Goal: Information Seeking & Learning: Learn about a topic

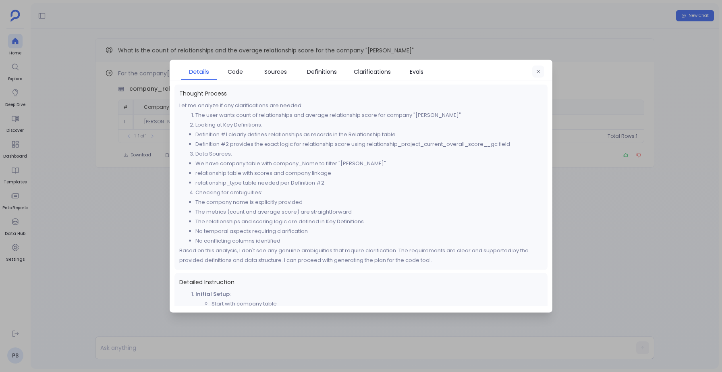
click at [540, 66] on button "button" at bounding box center [538, 71] width 12 height 12
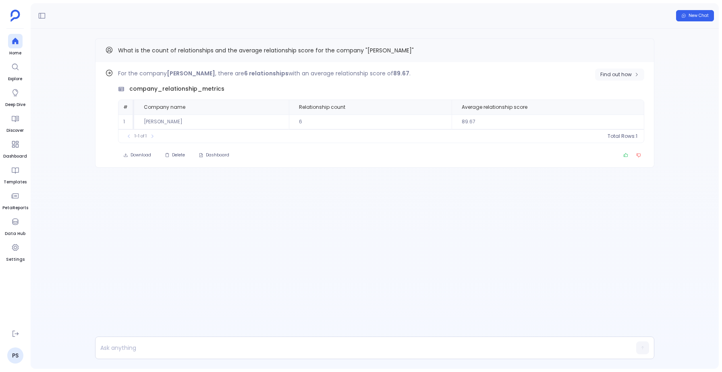
click at [619, 75] on span "Find out how" at bounding box center [615, 74] width 31 height 6
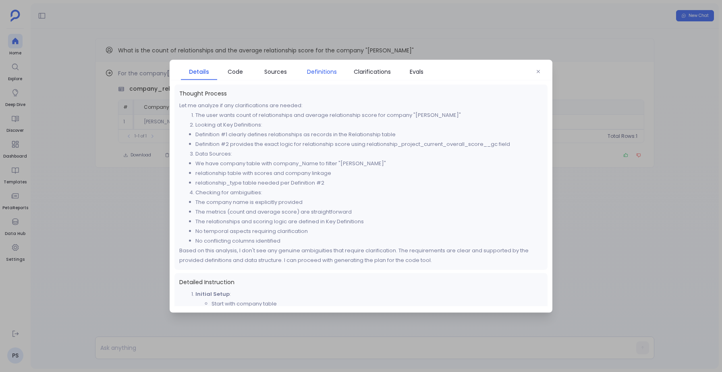
click at [325, 71] on span "Definitions" at bounding box center [322, 71] width 30 height 9
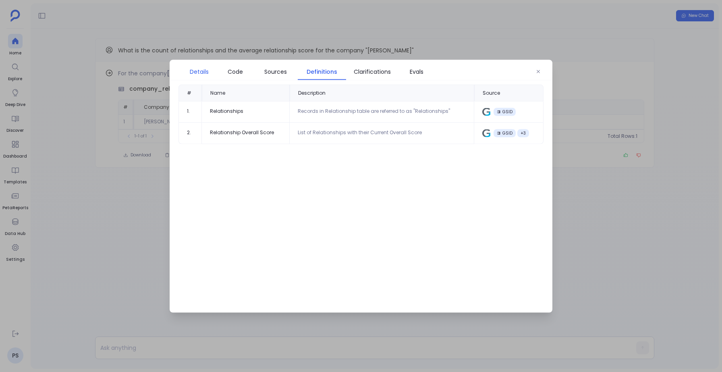
click at [196, 69] on span "Details" at bounding box center [199, 71] width 19 height 9
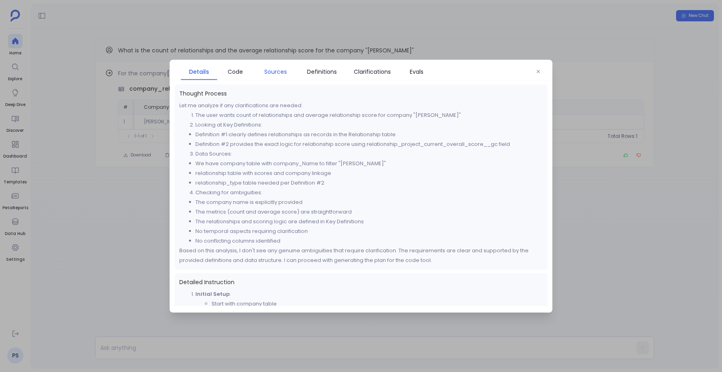
click at [280, 68] on span "Sources" at bounding box center [275, 71] width 23 height 9
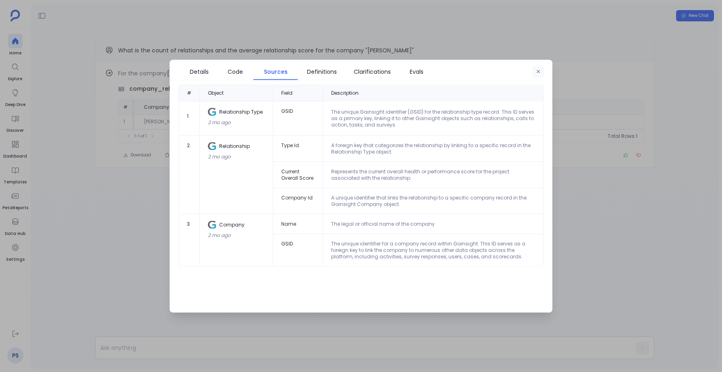
click at [539, 73] on icon "button" at bounding box center [538, 71] width 5 height 5
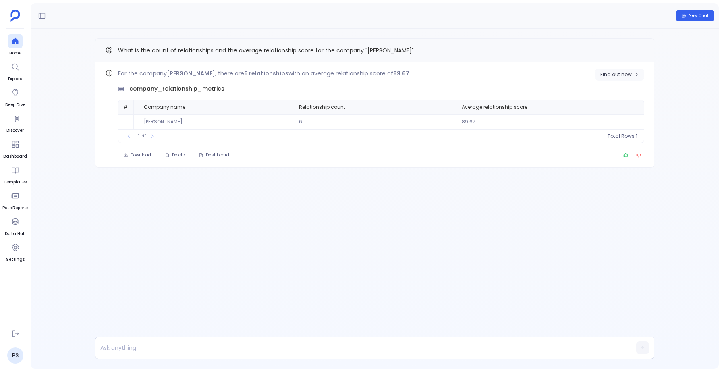
click at [616, 73] on span "Find out how" at bounding box center [615, 74] width 31 height 6
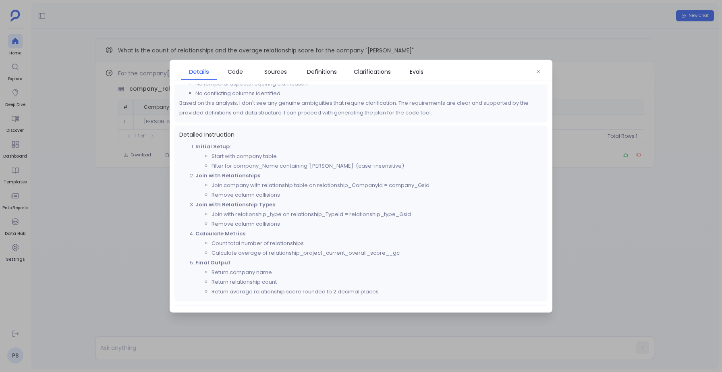
scroll to position [148, 0]
click at [277, 71] on span "Sources" at bounding box center [275, 71] width 23 height 9
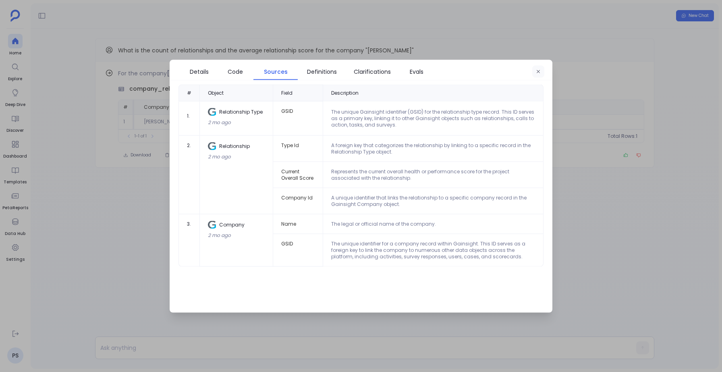
click at [535, 71] on button "button" at bounding box center [538, 71] width 12 height 12
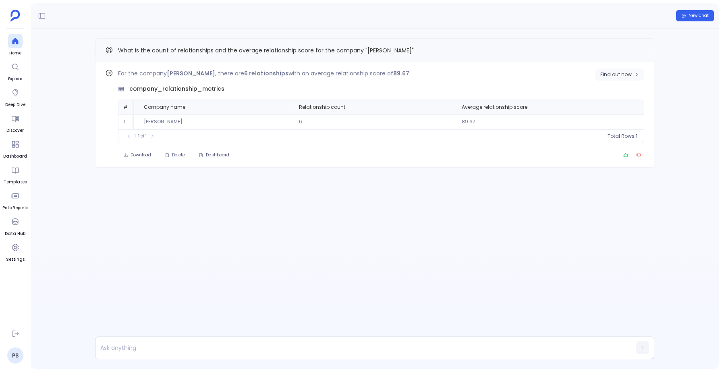
click at [615, 74] on span "Find out how" at bounding box center [615, 74] width 31 height 6
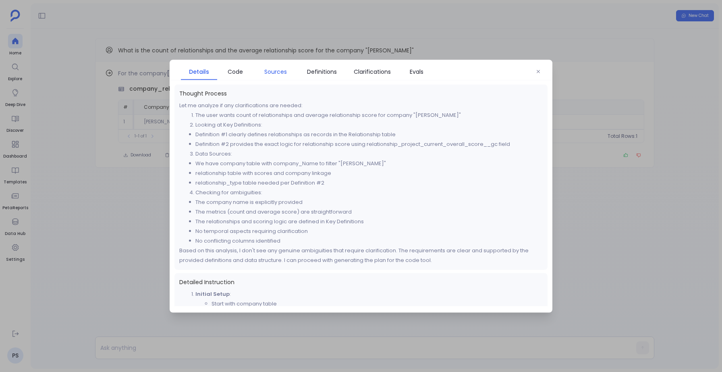
click at [287, 72] on span "Sources" at bounding box center [275, 71] width 36 height 9
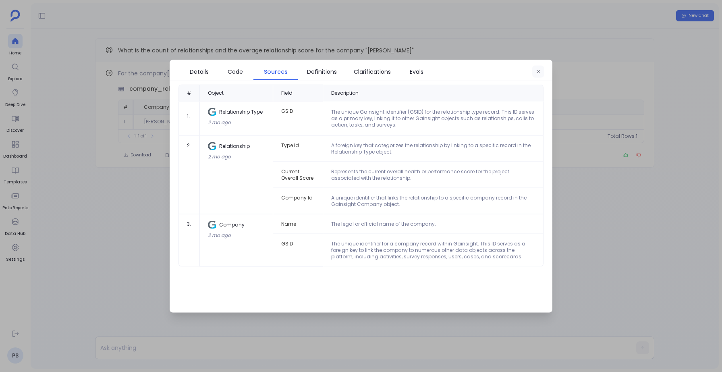
click at [538, 68] on button "button" at bounding box center [538, 71] width 12 height 12
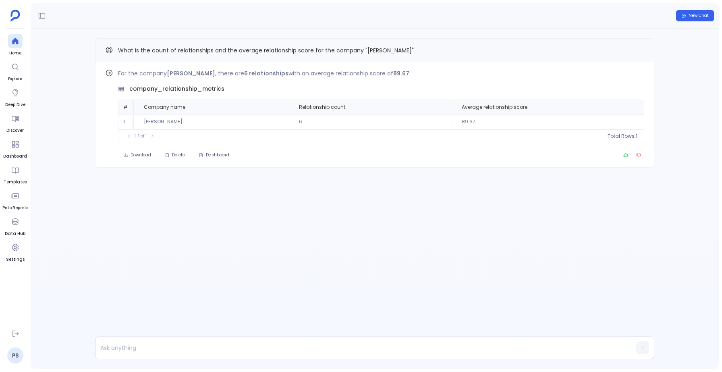
click at [204, 216] on div "Find out how For the company Mitchell - Orn , there are 6 relationships with an…" at bounding box center [375, 199] width 688 height 340
click at [639, 50] on icon "Copy" at bounding box center [639, 50] width 5 height 5
click at [164, 343] on p at bounding box center [358, 347] width 527 height 11
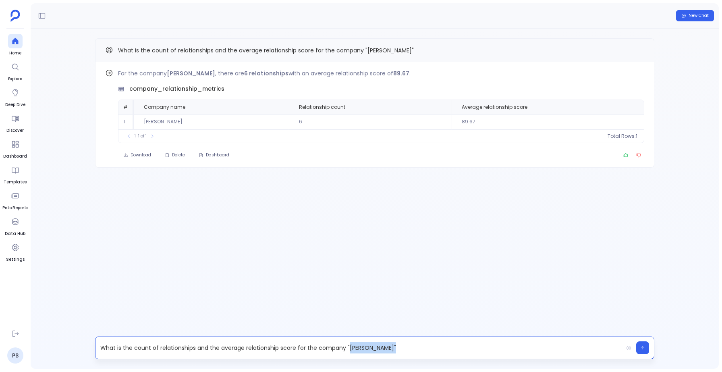
drag, startPoint x: 347, startPoint y: 350, endPoint x: 384, endPoint y: 349, distance: 36.3
click at [384, 349] on p "What is the count of relationships and the average relationship score for the c…" at bounding box center [358, 347] width 527 height 11
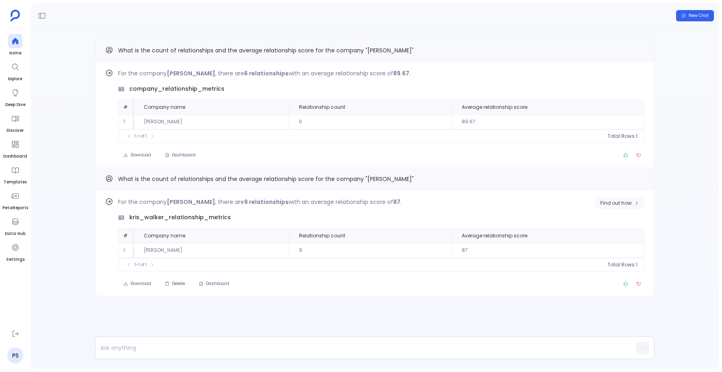
click at [617, 203] on span "Find out how" at bounding box center [615, 203] width 31 height 6
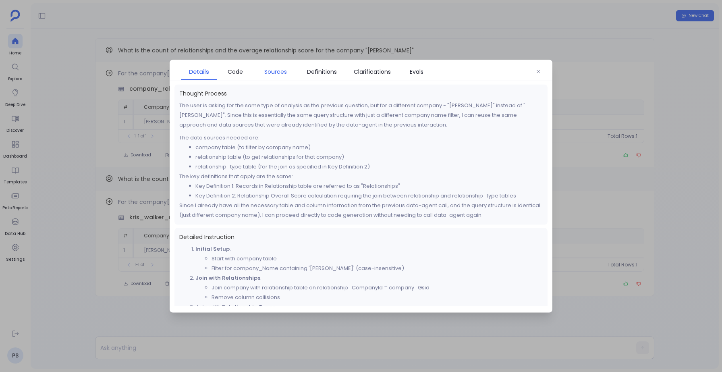
click at [272, 68] on span "Sources" at bounding box center [275, 71] width 23 height 9
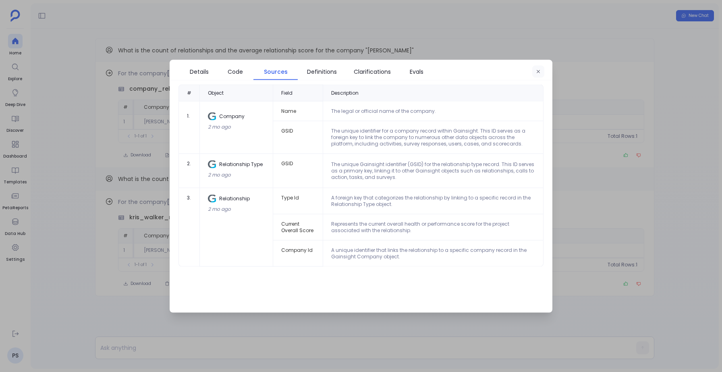
click at [533, 71] on button "button" at bounding box center [538, 71] width 12 height 12
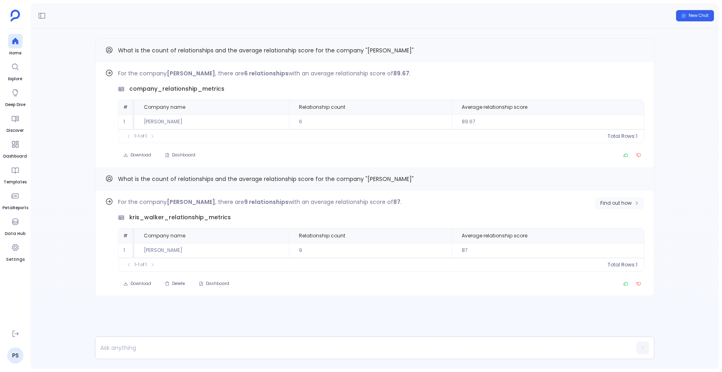
click at [608, 203] on span "Find out how" at bounding box center [615, 203] width 31 height 6
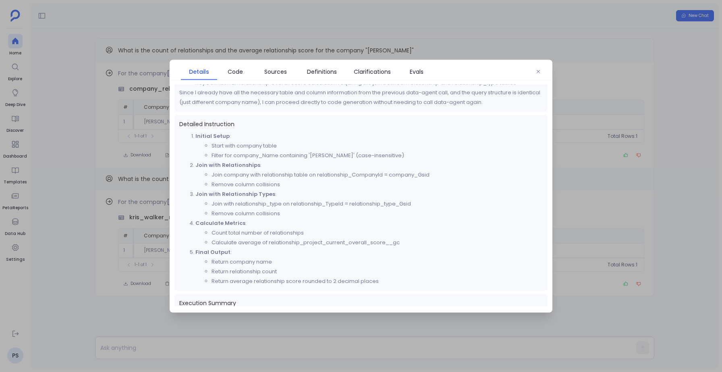
scroll to position [114, 0]
click at [537, 73] on icon "button" at bounding box center [538, 71] width 5 height 5
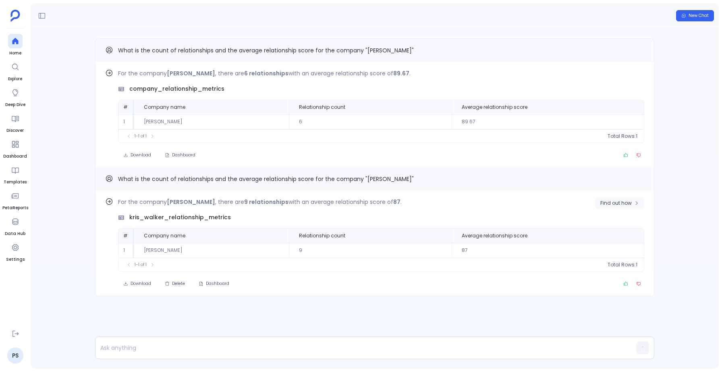
click at [627, 207] on button "Find out how" at bounding box center [619, 203] width 49 height 12
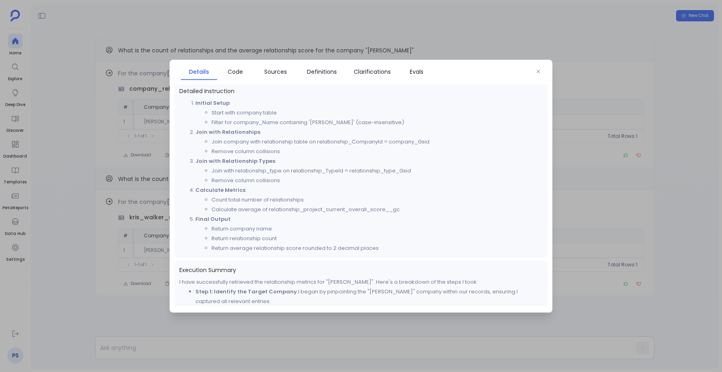
scroll to position [146, 0]
click at [539, 70] on icon "button" at bounding box center [538, 71] width 5 height 5
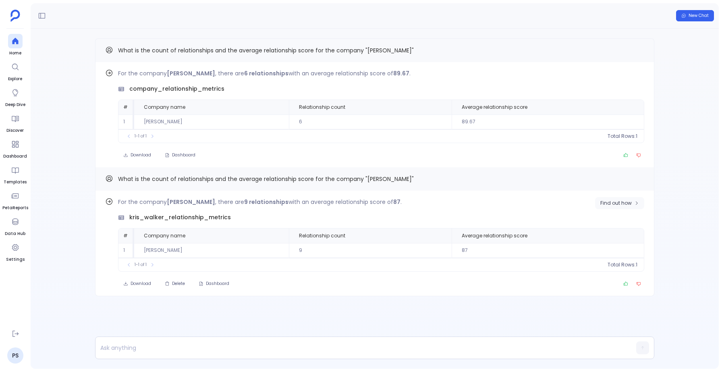
click at [610, 205] on span "Find out how" at bounding box center [615, 203] width 31 height 6
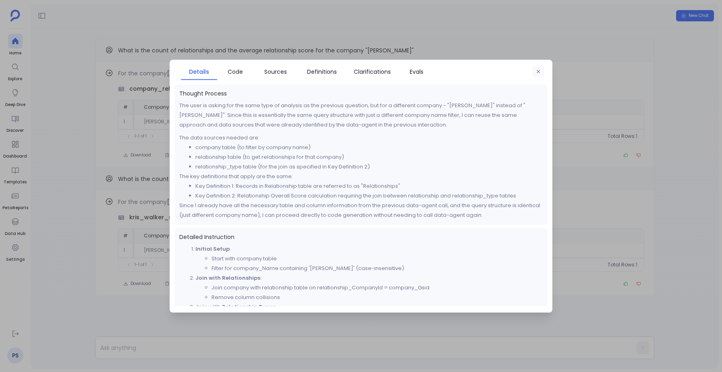
click at [539, 69] on icon "button" at bounding box center [538, 71] width 5 height 5
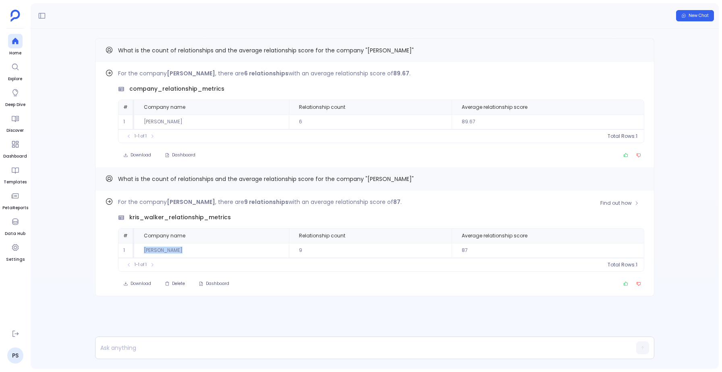
drag, startPoint x: 141, startPoint y: 251, endPoint x: 174, endPoint y: 249, distance: 33.6
click at [174, 249] on td "[PERSON_NAME]" at bounding box center [211, 250] width 155 height 15
drag, startPoint x: 471, startPoint y: 247, endPoint x: 458, endPoint y: 249, distance: 13.0
click at [458, 249] on td "87" at bounding box center [548, 250] width 192 height 15
drag, startPoint x: 307, startPoint y: 249, endPoint x: 292, endPoint y: 249, distance: 15.7
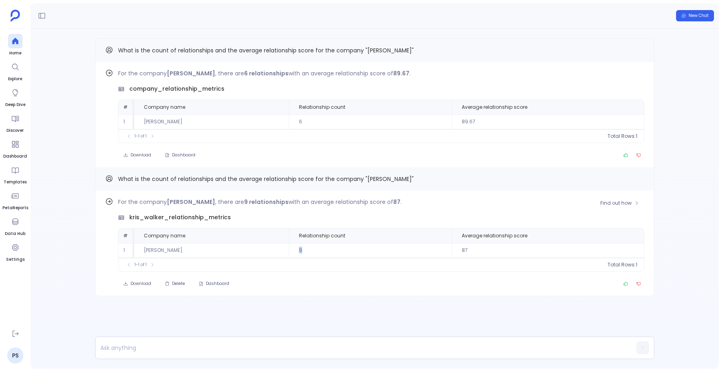
click at [292, 249] on td "9" at bounding box center [370, 250] width 163 height 15
click at [616, 201] on span "Find out how" at bounding box center [615, 203] width 31 height 6
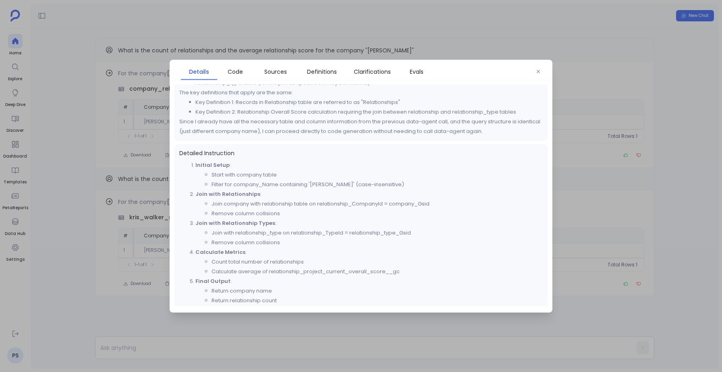
scroll to position [97, 0]
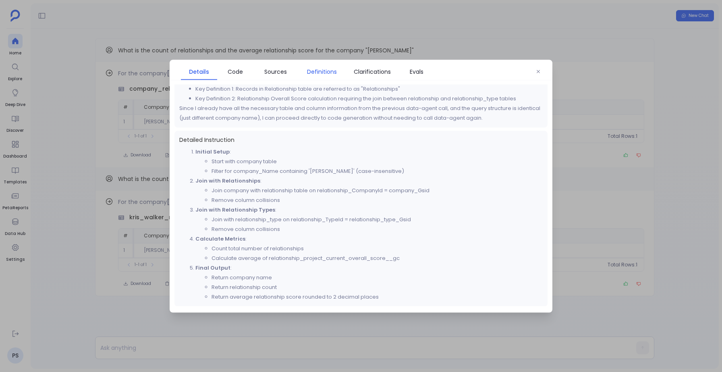
click at [330, 73] on span "Definitions" at bounding box center [322, 71] width 30 height 9
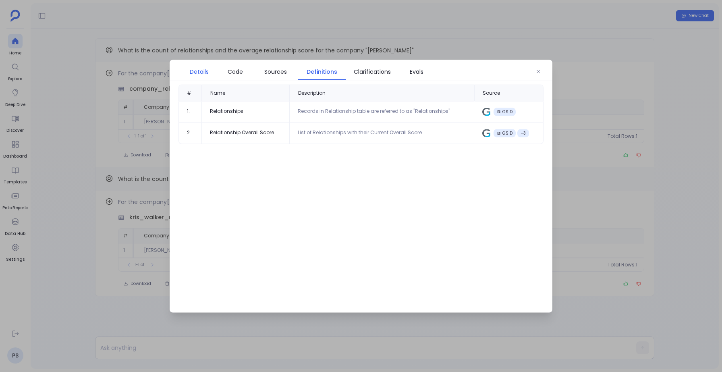
click at [199, 76] on link "Details" at bounding box center [199, 71] width 36 height 17
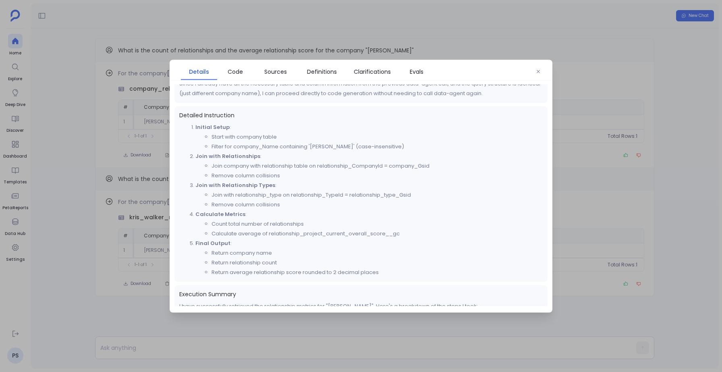
scroll to position [122, 0]
click at [315, 148] on li "Filter for company_Name containing 'Kris - Walker' (case-insensitive)" at bounding box center [377, 146] width 331 height 10
click at [541, 68] on button "button" at bounding box center [538, 71] width 12 height 12
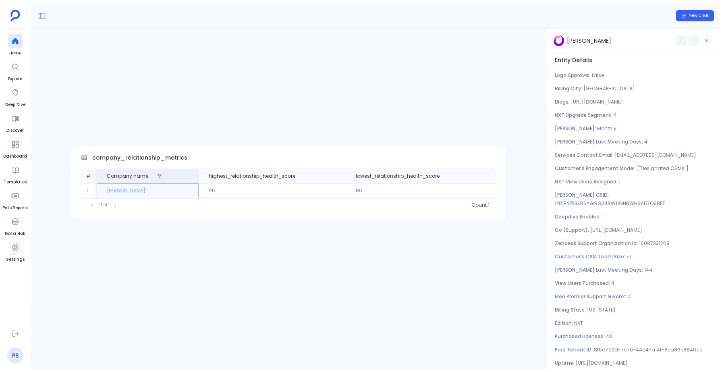
scroll to position [0, 550]
click at [710, 37] on button "button" at bounding box center [706, 40] width 11 height 11
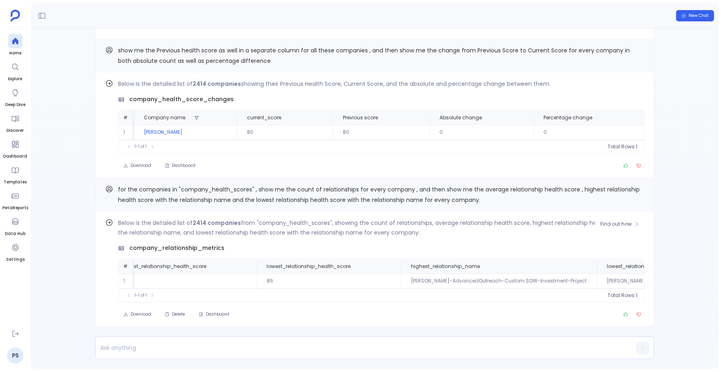
scroll to position [0, 0]
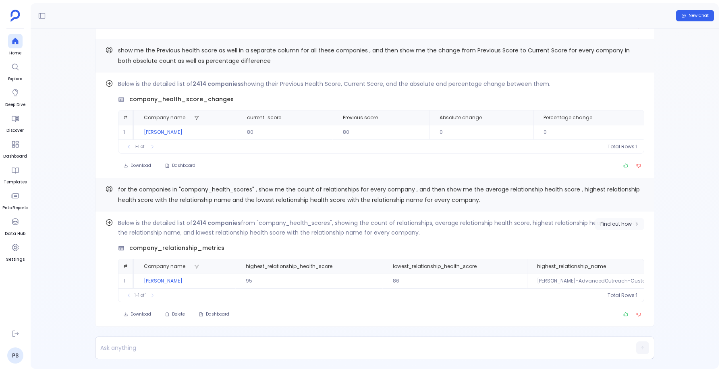
click at [609, 224] on span "Find out how" at bounding box center [615, 224] width 31 height 6
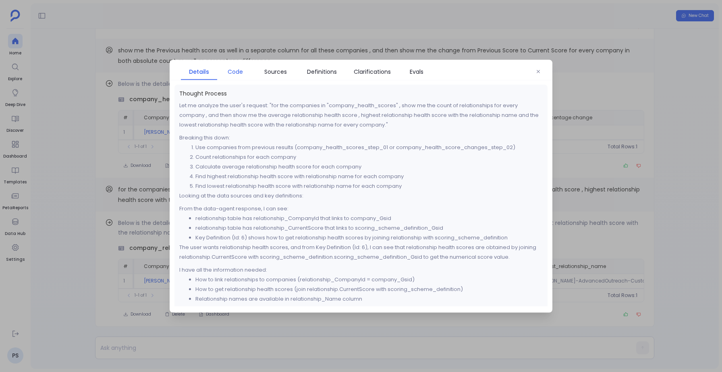
click at [238, 69] on span "Code" at bounding box center [235, 71] width 15 height 9
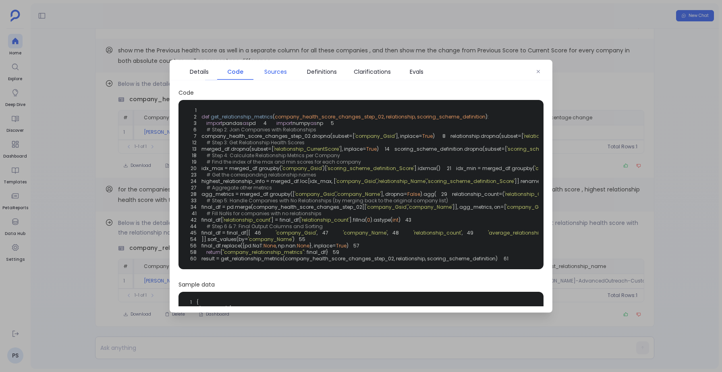
click at [274, 74] on span "Sources" at bounding box center [275, 71] width 23 height 9
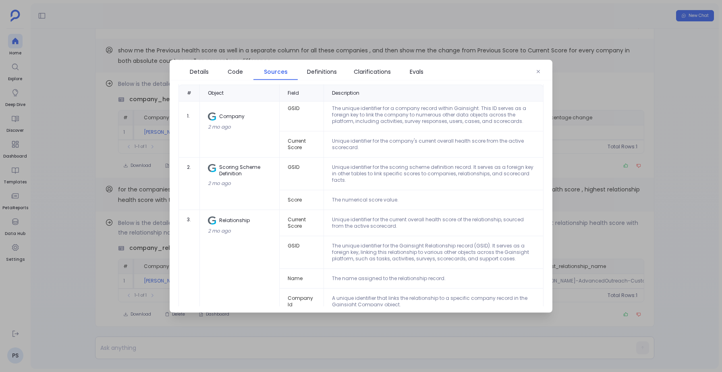
scroll to position [36, 0]
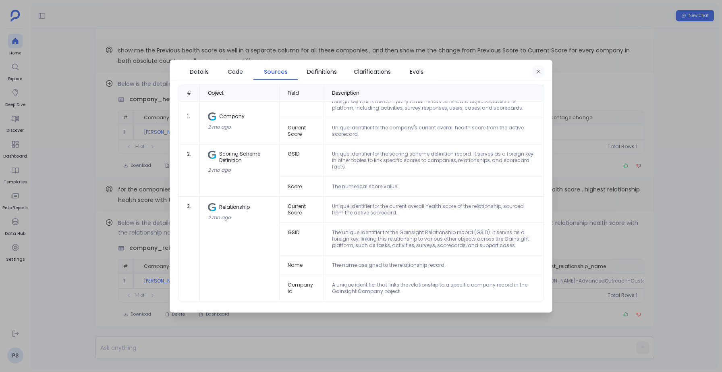
click at [541, 68] on button "button" at bounding box center [538, 71] width 12 height 12
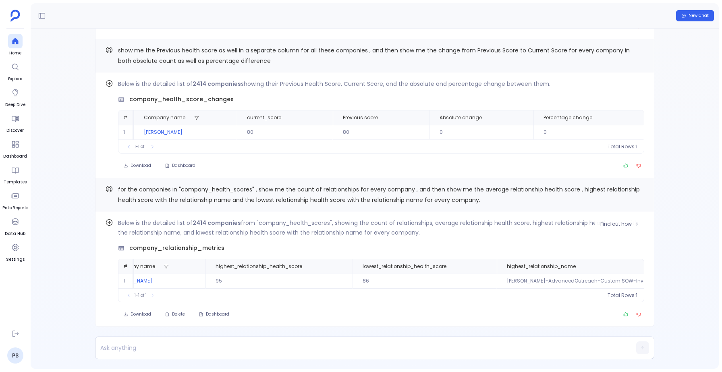
scroll to position [0, 0]
click at [625, 224] on span "Find out how" at bounding box center [615, 224] width 31 height 6
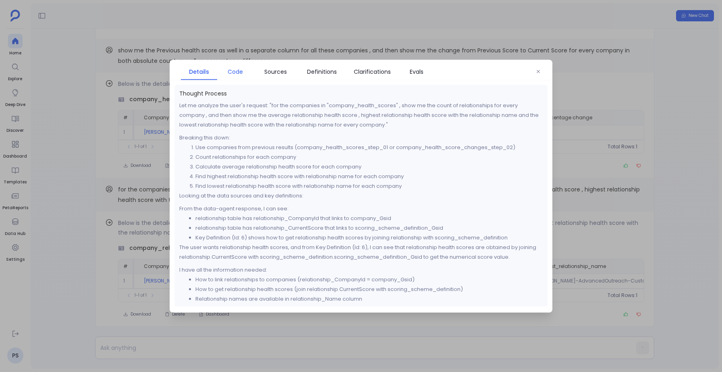
click at [238, 75] on span "Code" at bounding box center [235, 71] width 15 height 9
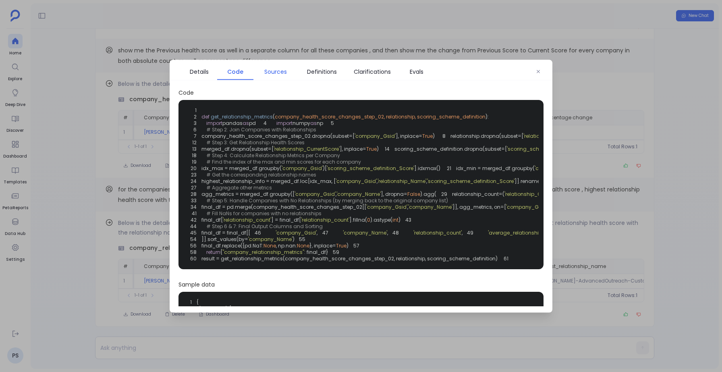
click at [288, 68] on span "Sources" at bounding box center [275, 71] width 36 height 9
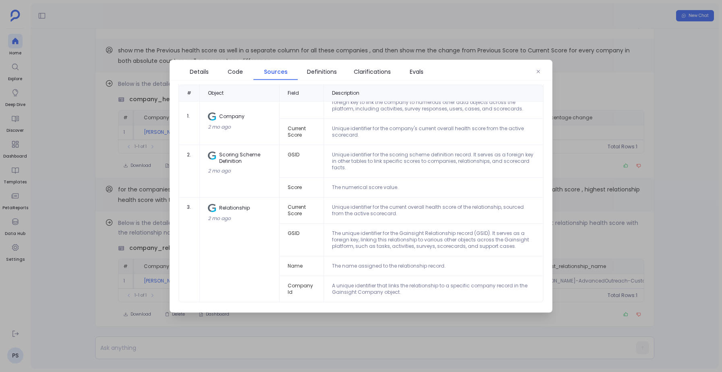
scroll to position [36, 0]
click at [537, 73] on icon "button" at bounding box center [538, 71] width 3 height 3
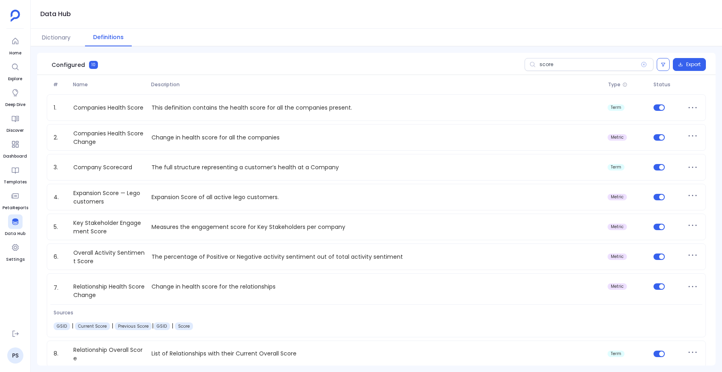
scroll to position [60, 0]
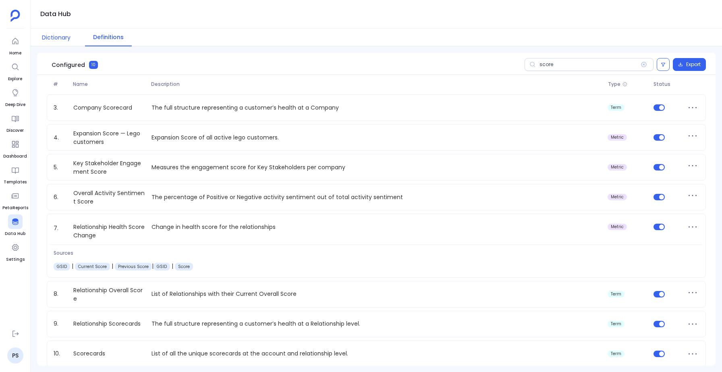
click at [66, 29] on button "Dictionary" at bounding box center [56, 38] width 45 height 18
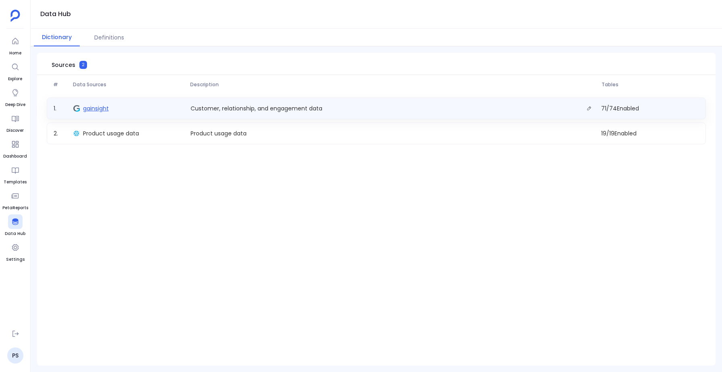
click at [91, 107] on span "gainsight" at bounding box center [96, 108] width 26 height 8
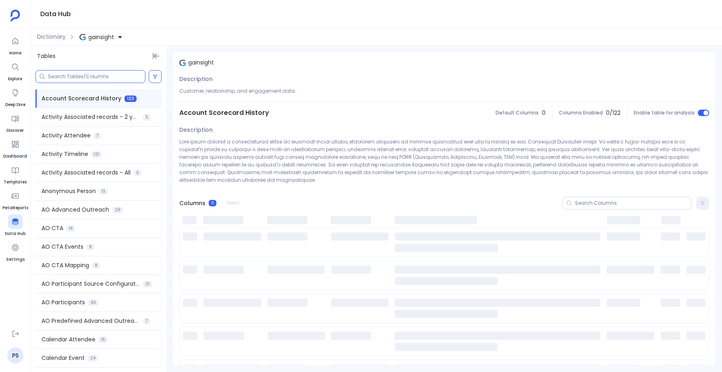
click at [83, 75] on input at bounding box center [96, 76] width 97 height 6
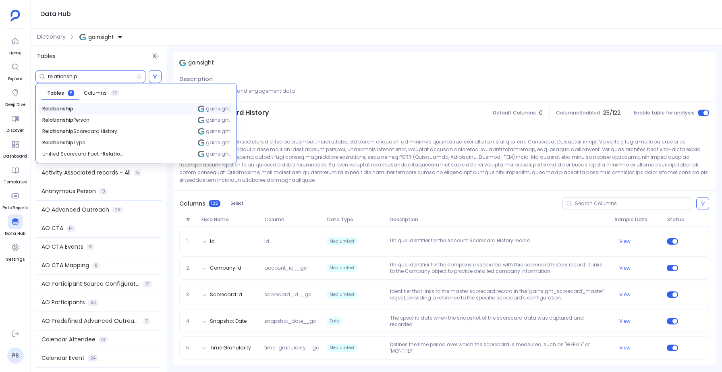
type input "relationship"
click at [59, 107] on span "Relationship" at bounding box center [57, 109] width 31 height 6
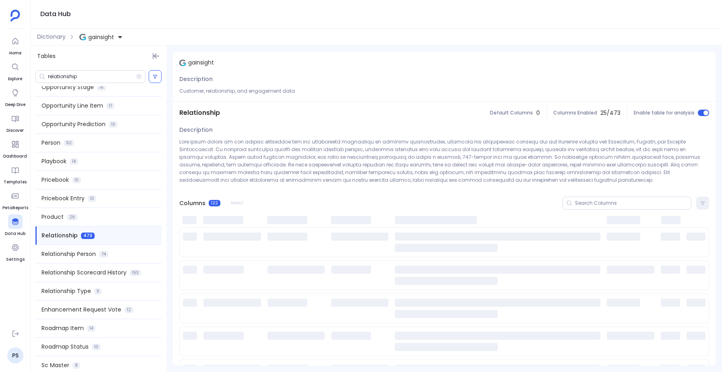
scroll to position [720, 0]
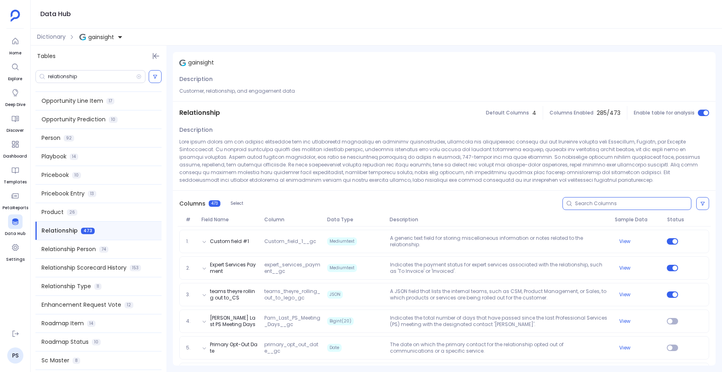
click at [600, 202] on input at bounding box center [633, 203] width 116 height 6
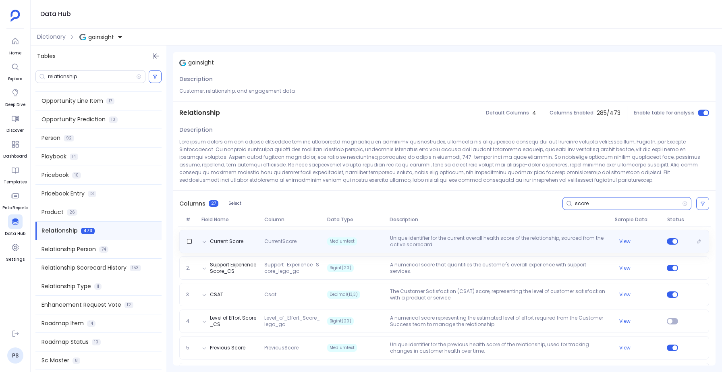
type input "score"
click at [266, 241] on span "CurrentScore" at bounding box center [292, 241] width 63 height 6
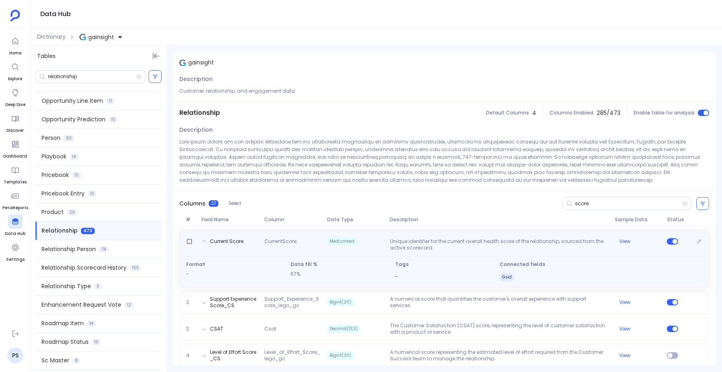
click at [266, 241] on span "CurrentScore" at bounding box center [292, 244] width 63 height 13
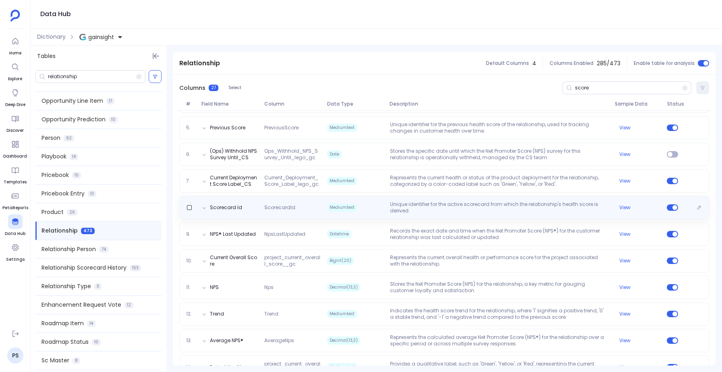
scroll to position [226, 0]
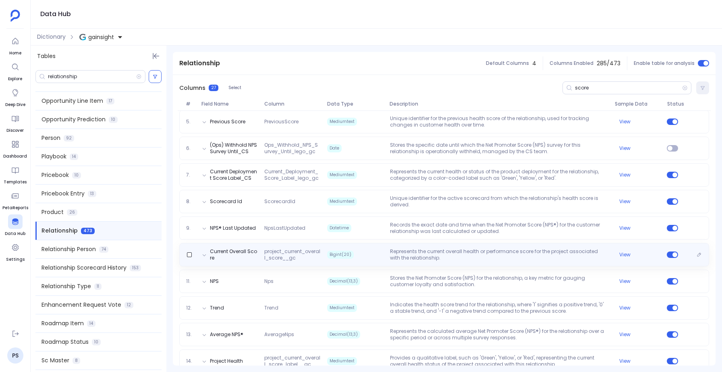
click at [301, 259] on span "project_current_overall_score__gc" at bounding box center [292, 254] width 63 height 13
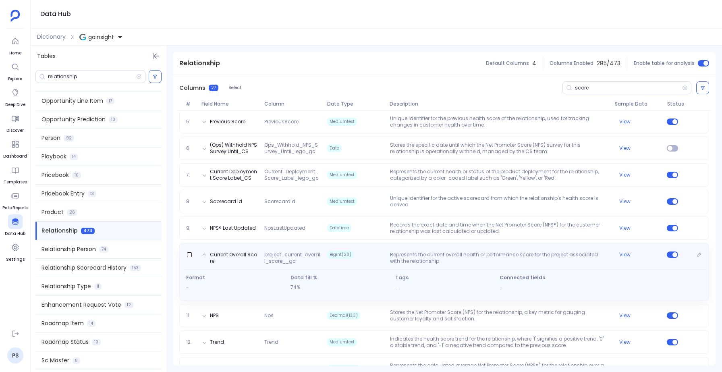
click at [302, 260] on span "project_current_overall_score__gc" at bounding box center [292, 257] width 63 height 13
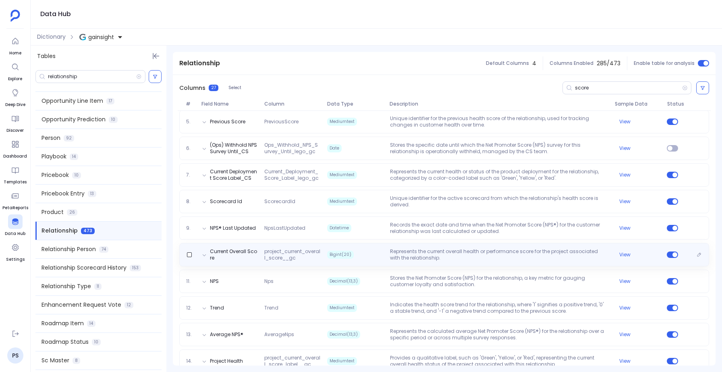
click at [307, 243] on div "Current Overall Score project_current_overall_score__gc Bigint(20) Represents t…" at bounding box center [444, 254] width 530 height 23
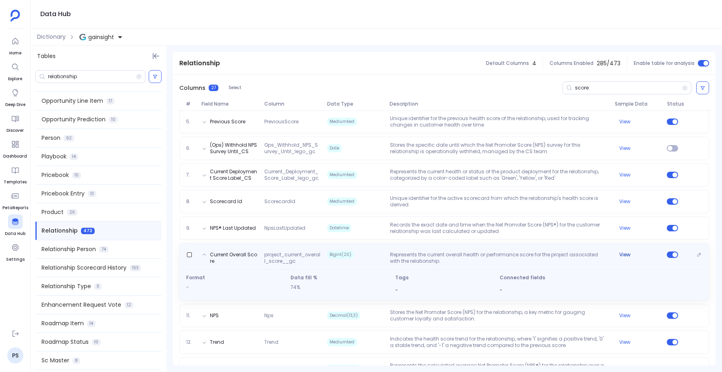
click at [626, 254] on button "View" at bounding box center [624, 254] width 11 height 6
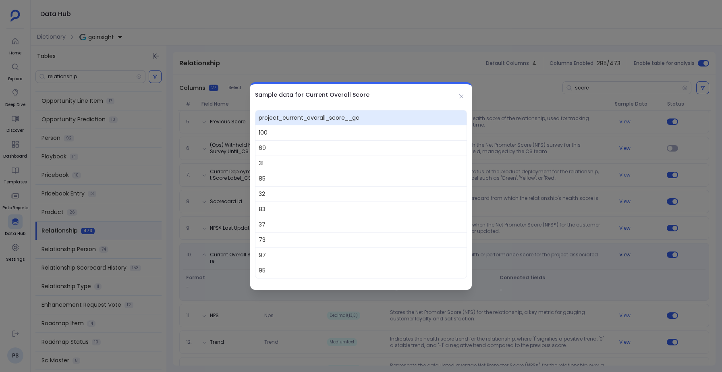
click at [626, 254] on div at bounding box center [361, 186] width 722 height 372
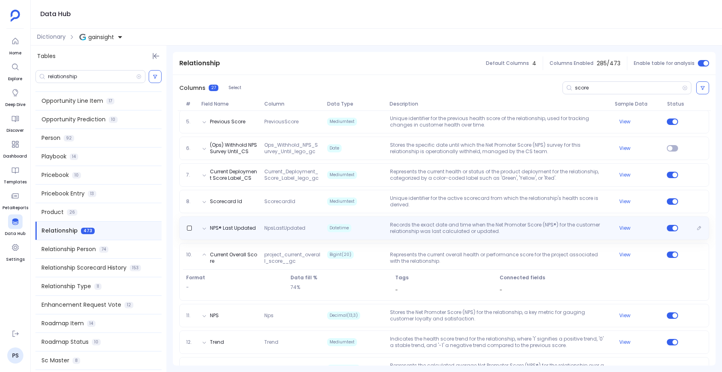
scroll to position [0, 0]
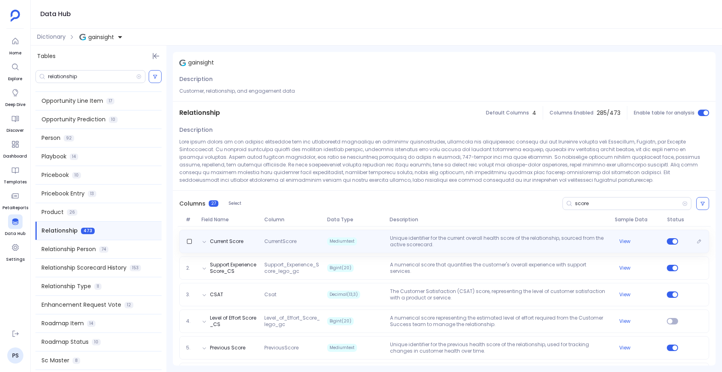
click at [622, 238] on div "Current Score CurrentScore Mediumtext Unique identifier for the current overall…" at bounding box center [444, 241] width 523 height 13
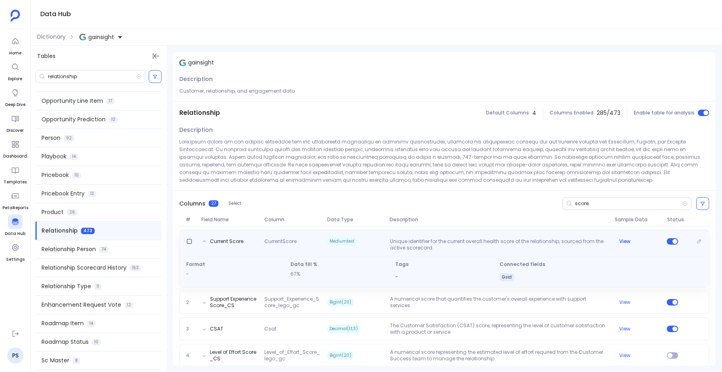
click at [622, 243] on button "View" at bounding box center [624, 241] width 11 height 6
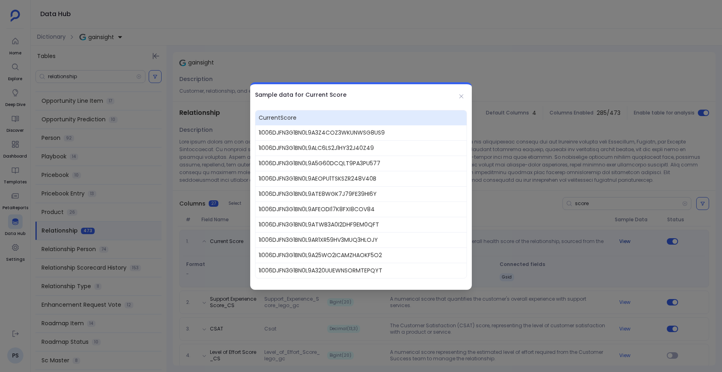
click at [622, 243] on div at bounding box center [361, 186] width 722 height 372
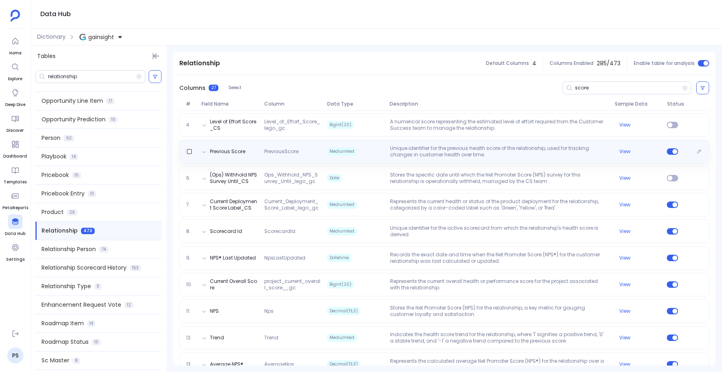
scroll to position [233, 0]
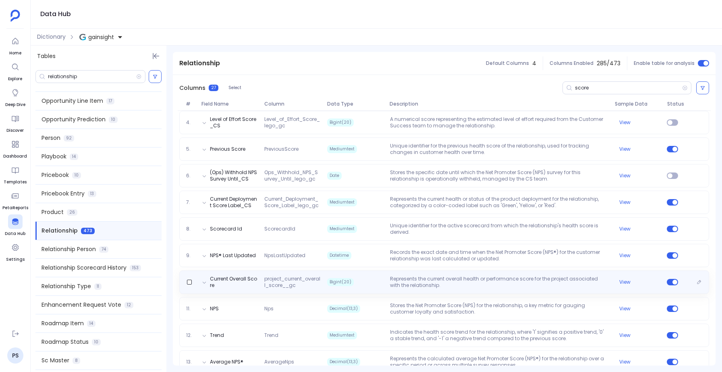
click at [558, 276] on p "Represents the current overall health or performance score for the project asso…" at bounding box center [499, 282] width 225 height 13
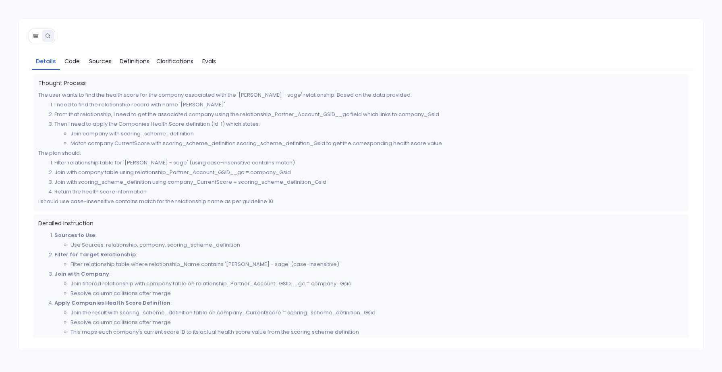
click at [38, 31] on button at bounding box center [36, 36] width 12 height 12
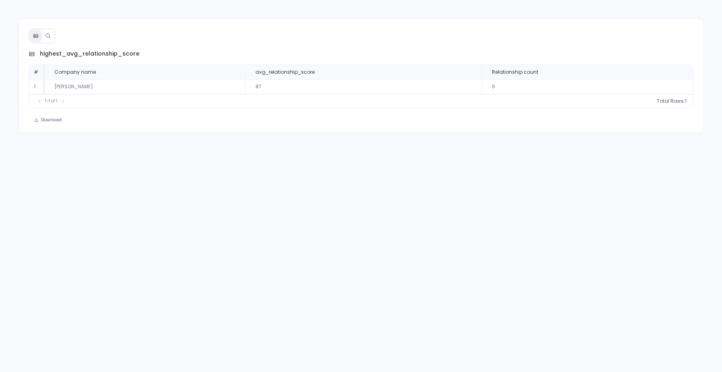
click at [49, 37] on icon at bounding box center [48, 35] width 4 height 4
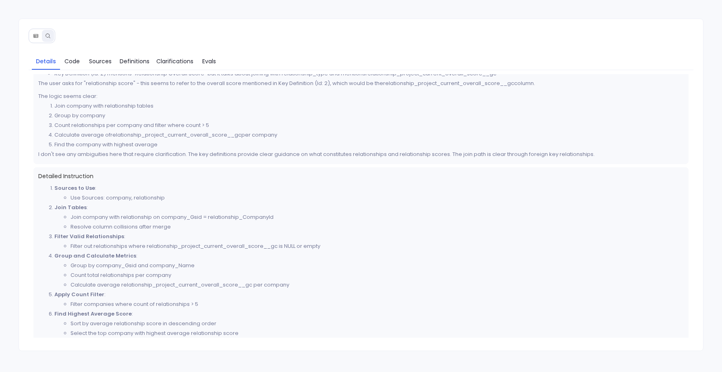
scroll to position [165, 0]
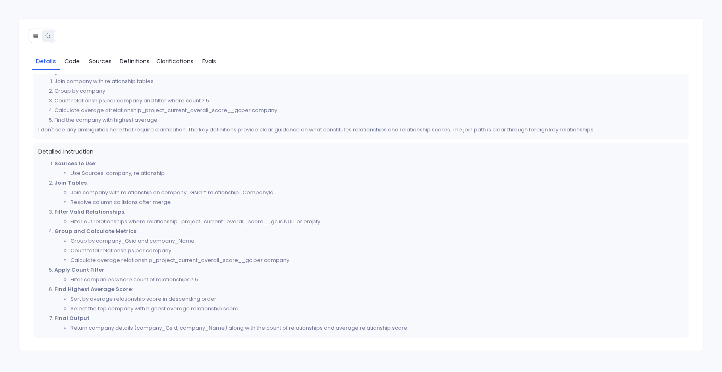
click at [173, 252] on li "Count total relationships per company" at bounding box center [377, 251] width 613 height 10
click at [36, 35] on icon at bounding box center [36, 36] width 6 height 6
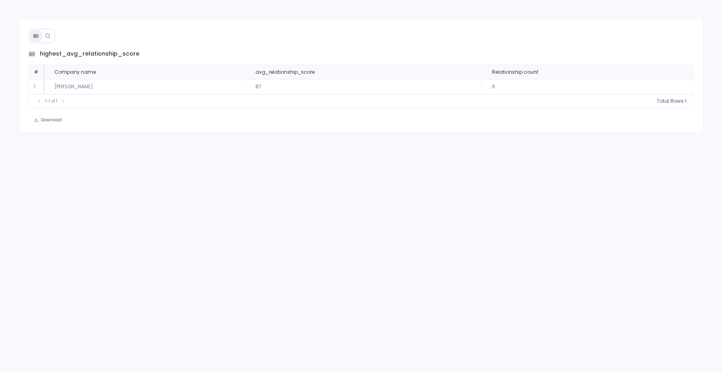
click at [47, 37] on icon at bounding box center [48, 36] width 6 height 6
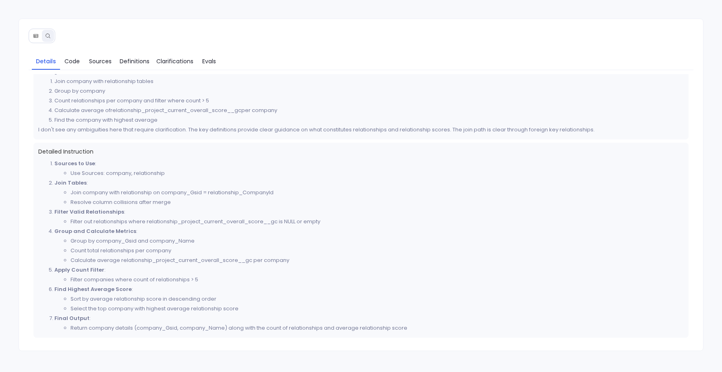
click at [33, 38] on icon at bounding box center [36, 36] width 6 height 6
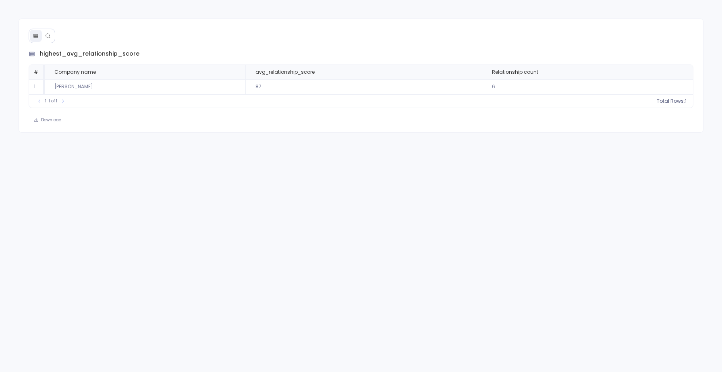
click at [61, 88] on td "[PERSON_NAME]" at bounding box center [145, 86] width 201 height 15
click at [52, 39] on button at bounding box center [48, 36] width 12 height 12
